Goal: Register for event/course

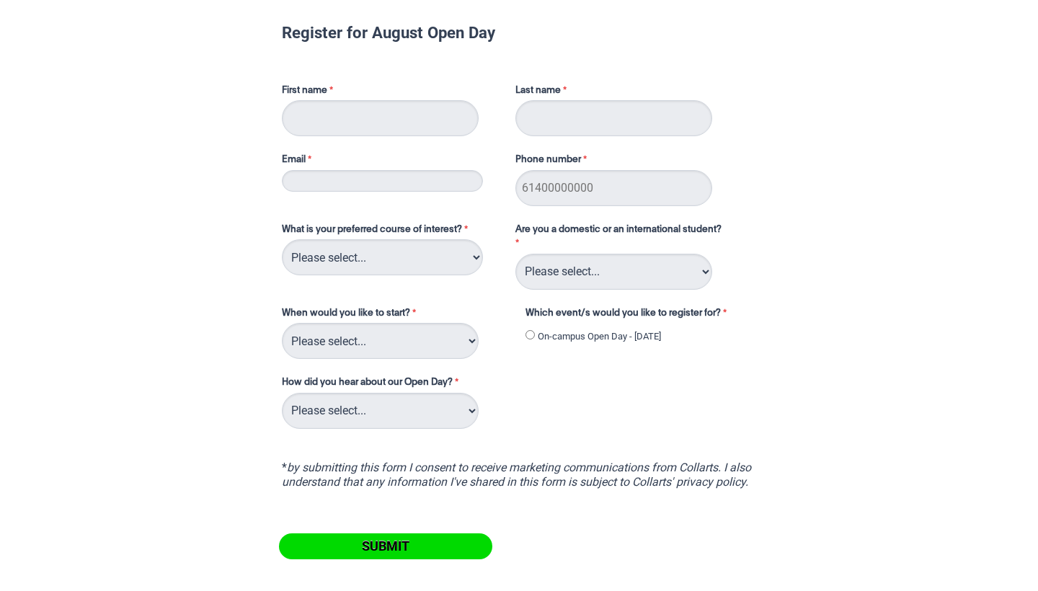
scroll to position [45, 0]
type input "Kaila"
type input "[PERSON_NAME]"
type input "[EMAIL_ADDRESS][DOMAIN_NAME]"
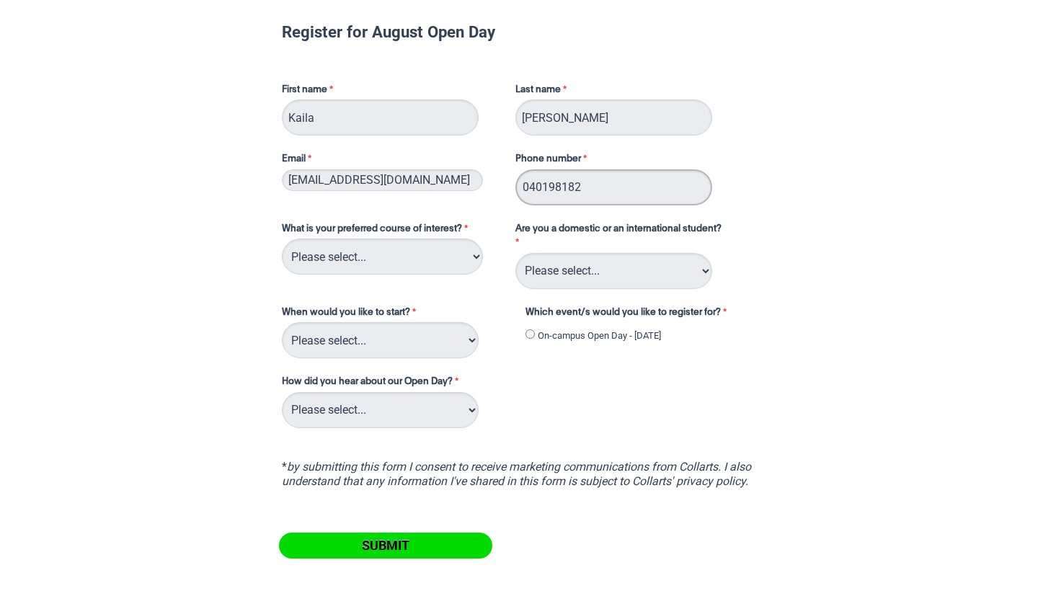
type input "0401981826"
select select "tfa_101"
select select "tfa_126"
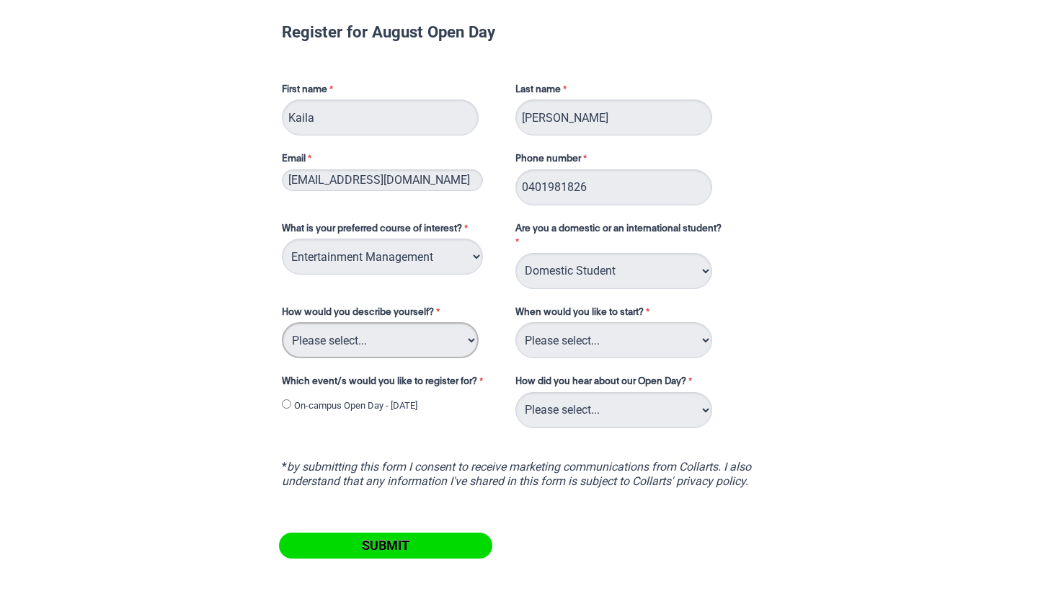
select select "tfa_74"
select select "tfa_228"
click at [417, 404] on label "On-campus Open Day - [DATE]" at bounding box center [355, 406] width 123 height 14
click at [291, 404] on input "On-campus Open Day - [DATE]" at bounding box center [286, 403] width 9 height 9
radio input "true"
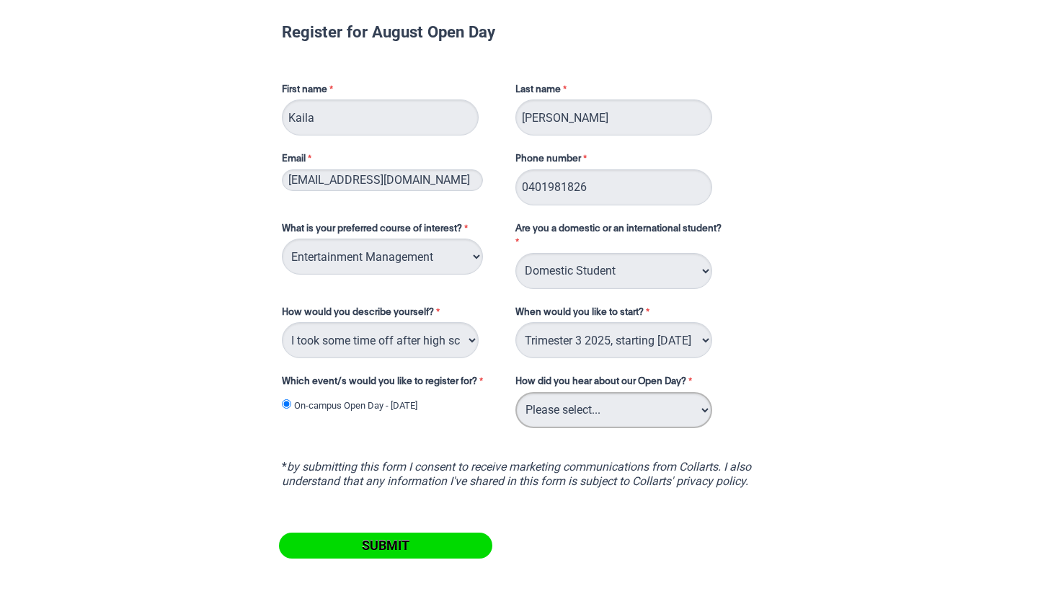
select select "tfa_144"
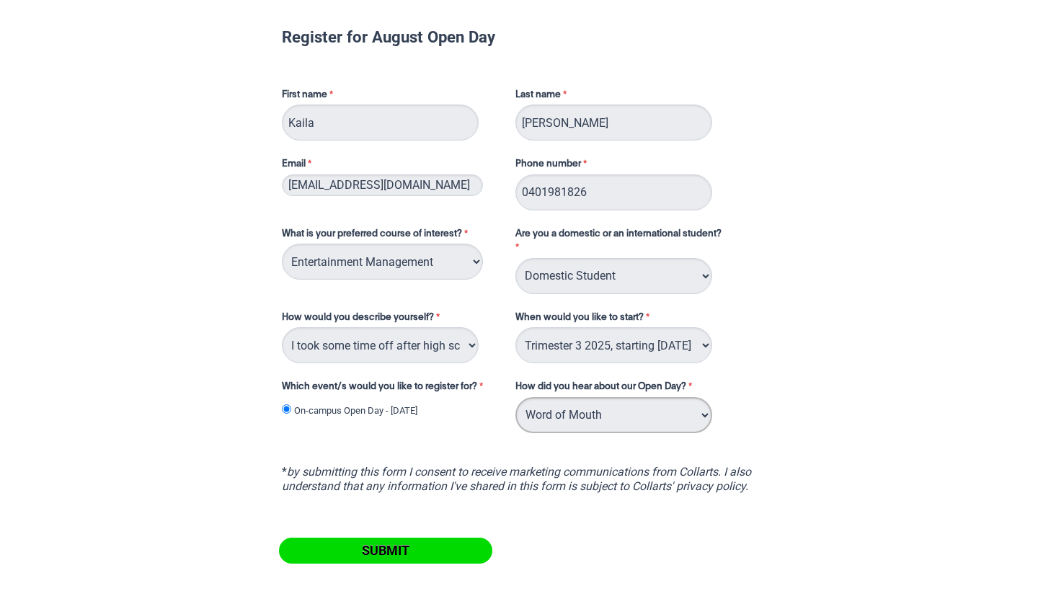
scroll to position [61, 0]
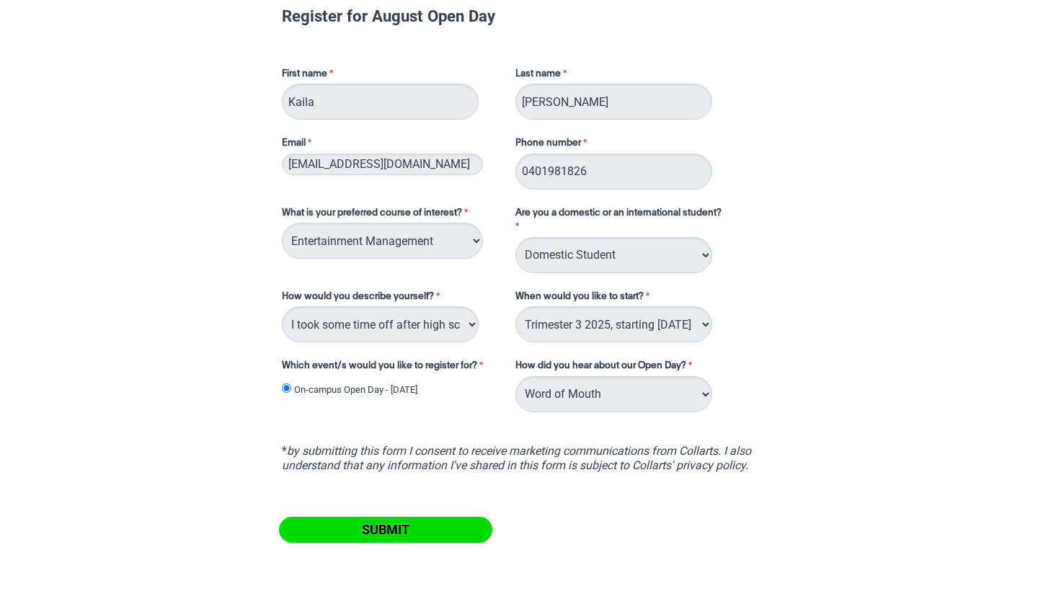
click at [463, 527] on input "Submit" at bounding box center [385, 530] width 213 height 26
